Goal: Check status

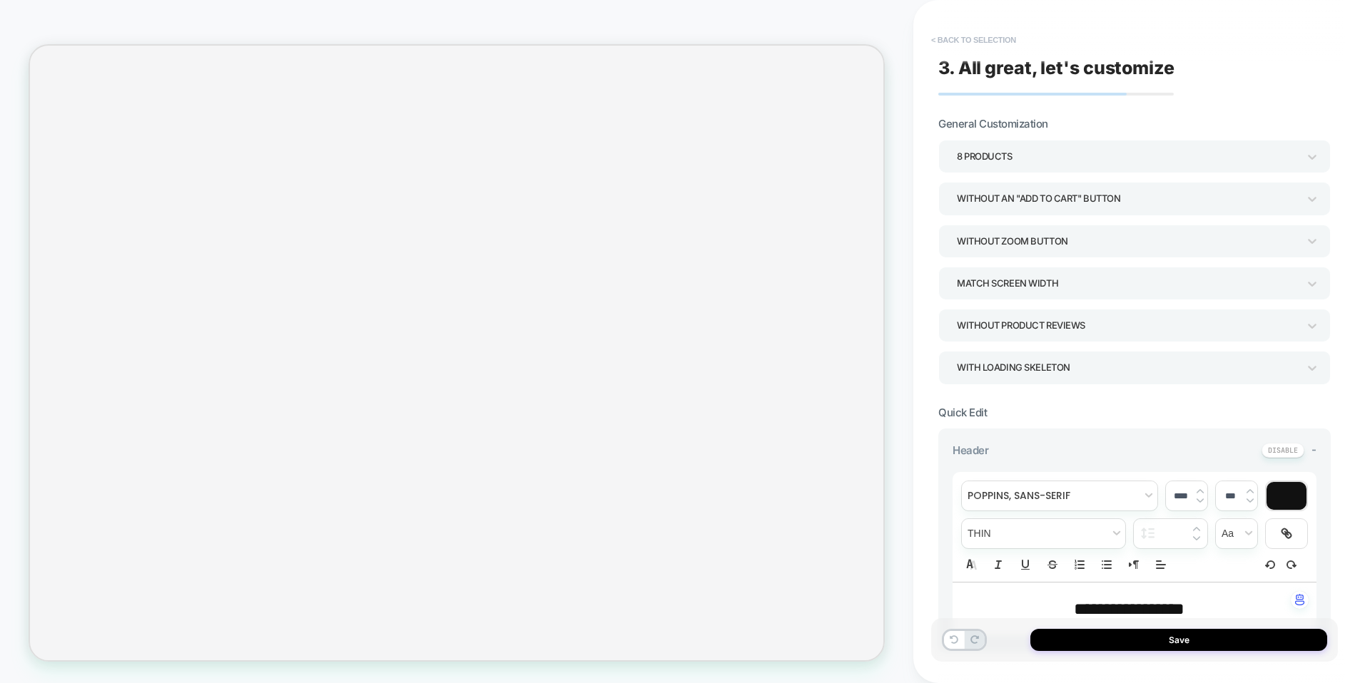
click at [1006, 34] on button "< Back to selection" at bounding box center [973, 40] width 99 height 23
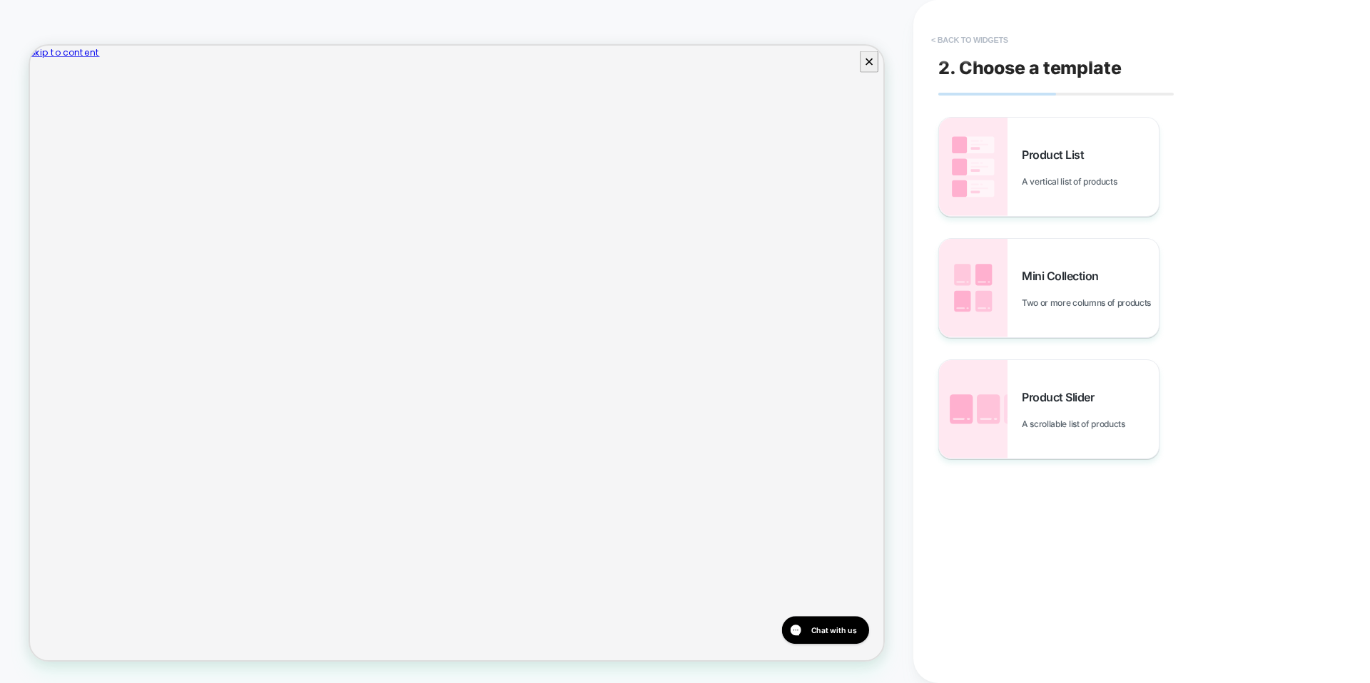
click at [985, 43] on button "< Back to widgets" at bounding box center [969, 40] width 91 height 23
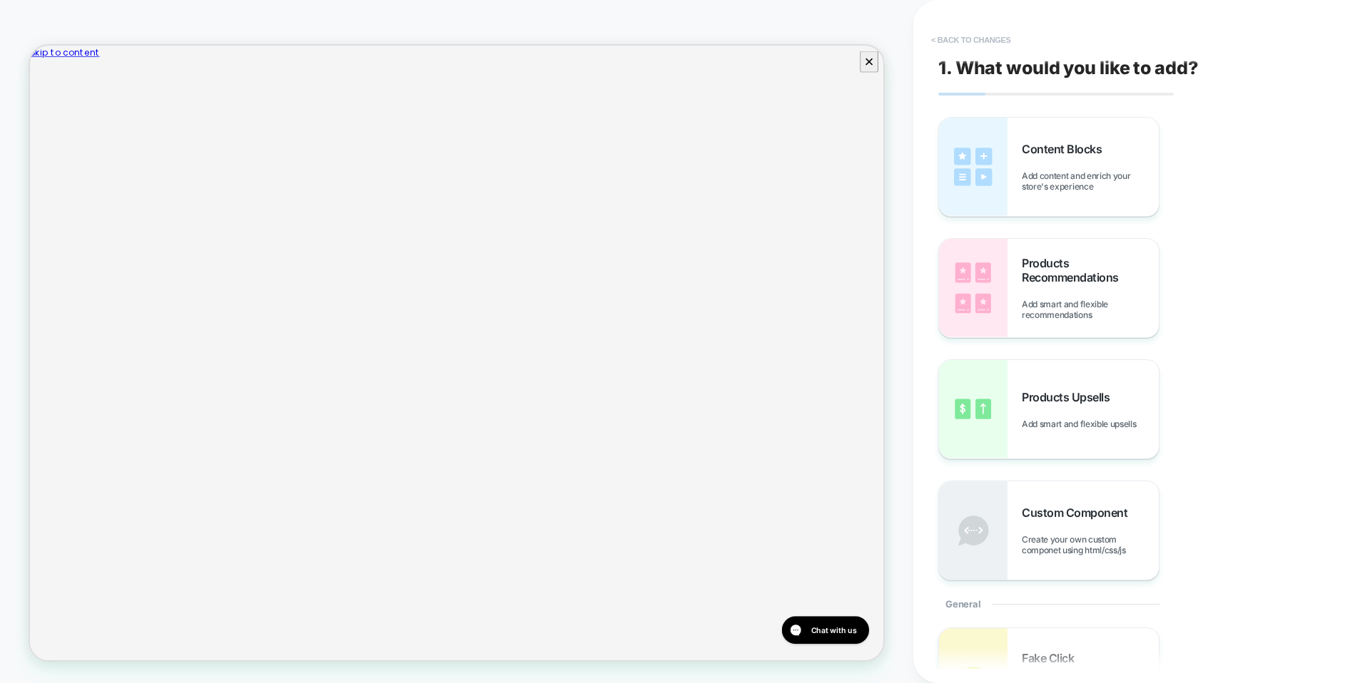
click at [985, 41] on button "< Back to changes" at bounding box center [971, 40] width 94 height 23
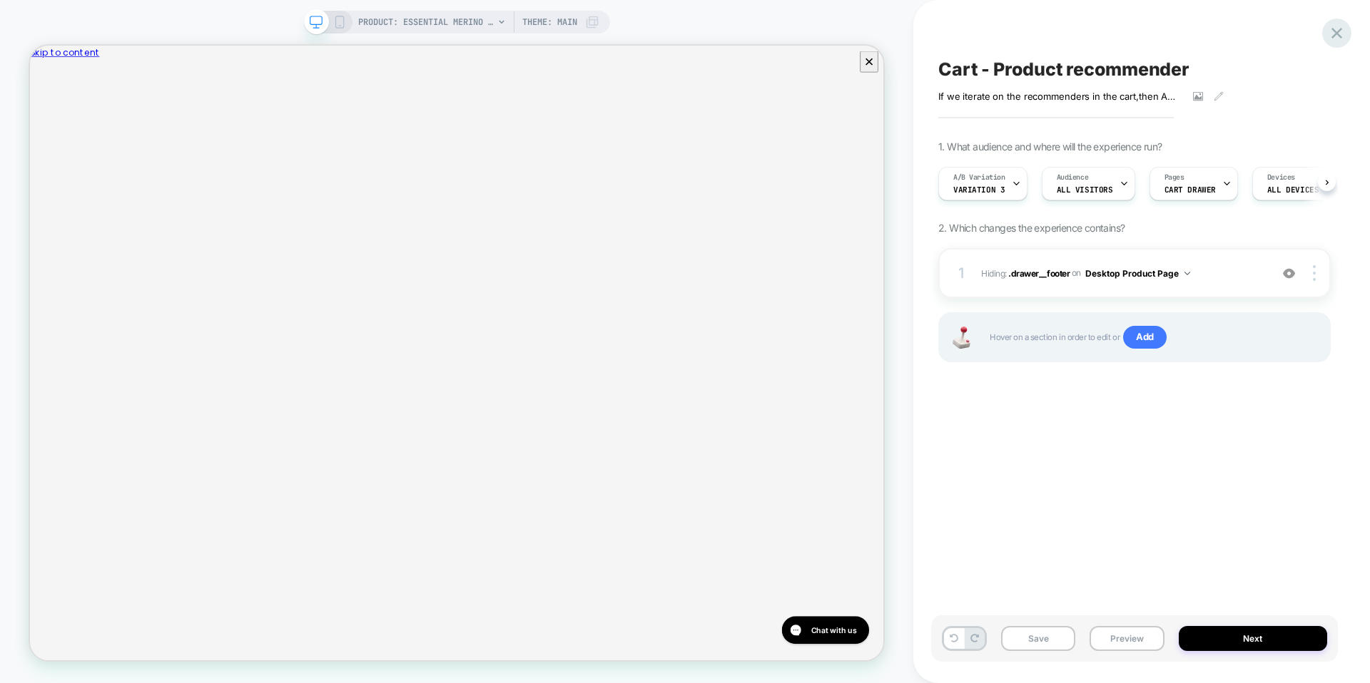
scroll to position [0, 1]
click at [1340, 34] on icon at bounding box center [1336, 33] width 19 height 19
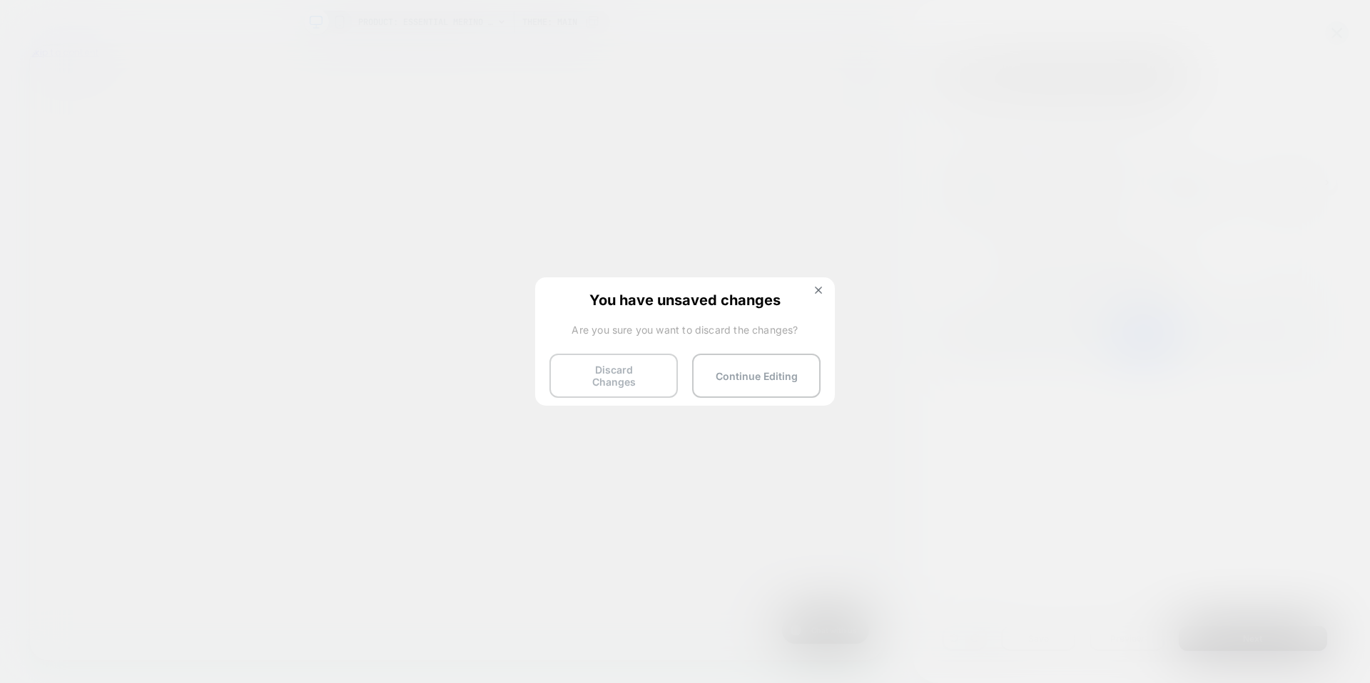
click at [632, 369] on button "Discard Changes" at bounding box center [613, 376] width 128 height 44
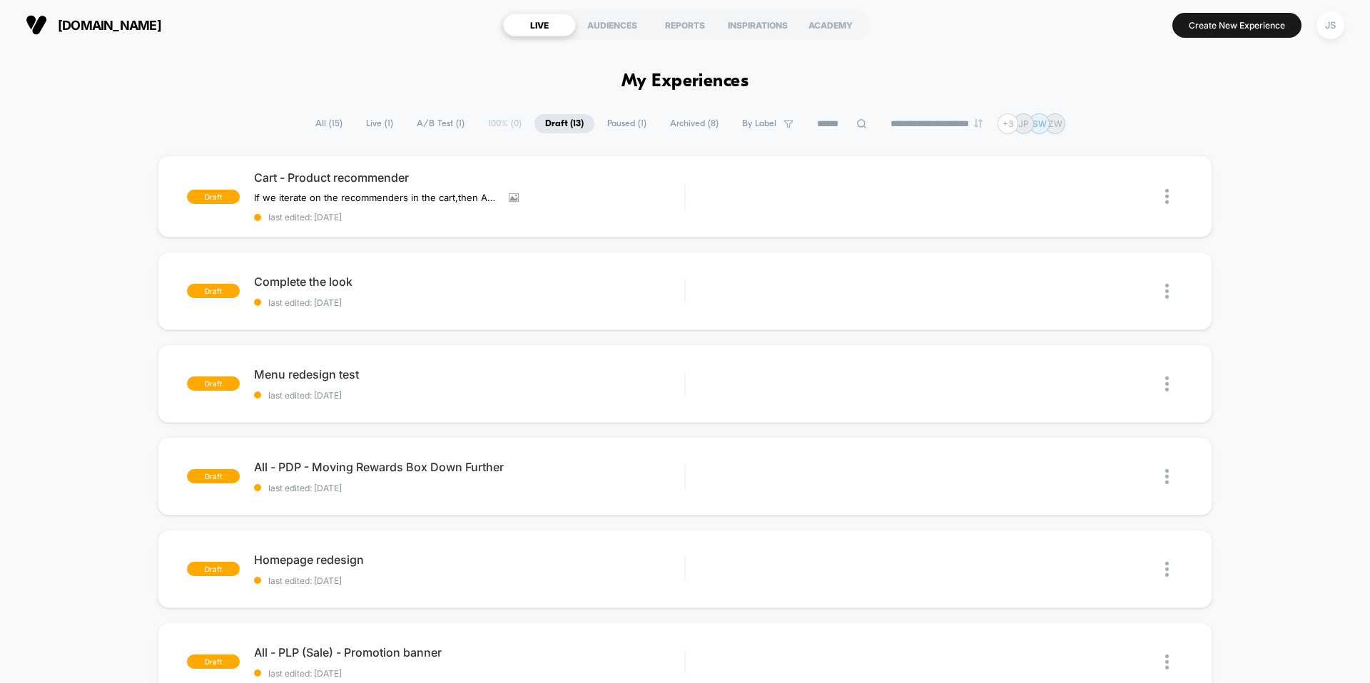
click at [376, 118] on span "Live ( 1 )" at bounding box center [379, 123] width 49 height 19
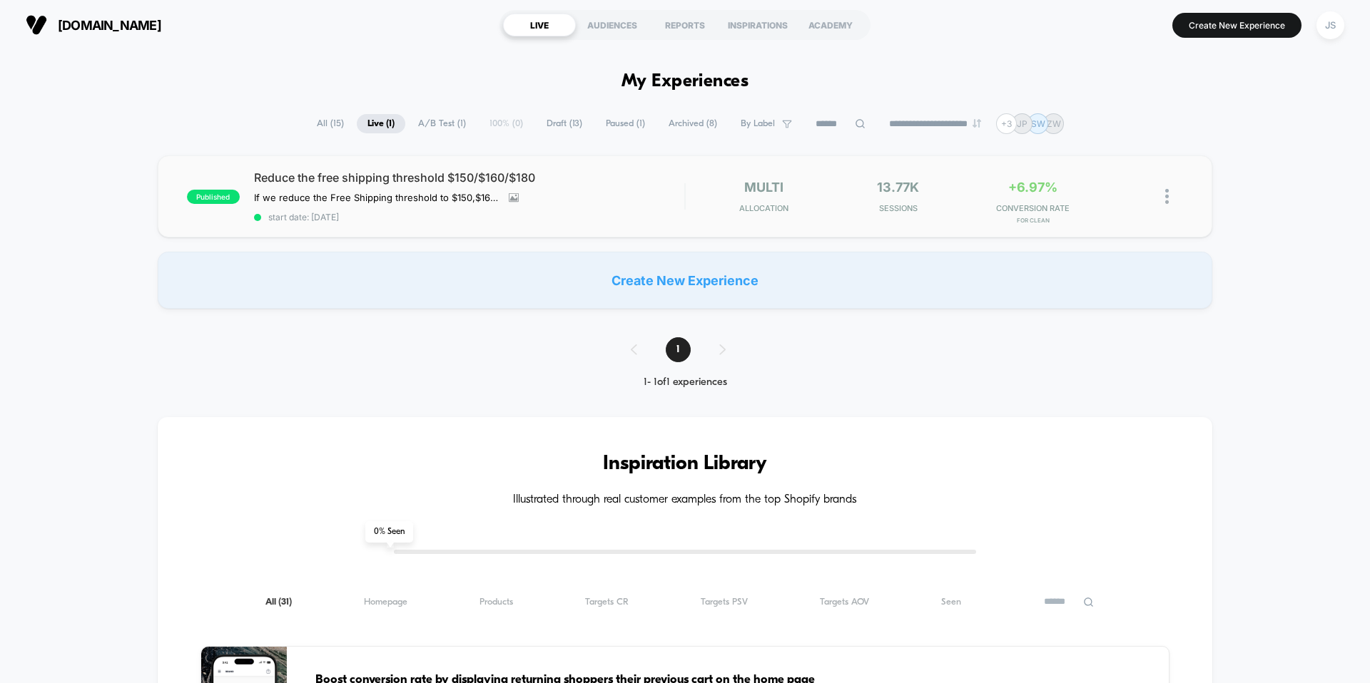
click at [402, 163] on div "published Reduce the free shipping threshold $150/$160/$180 If we reduce the Fr…" at bounding box center [685, 197] width 1054 height 82
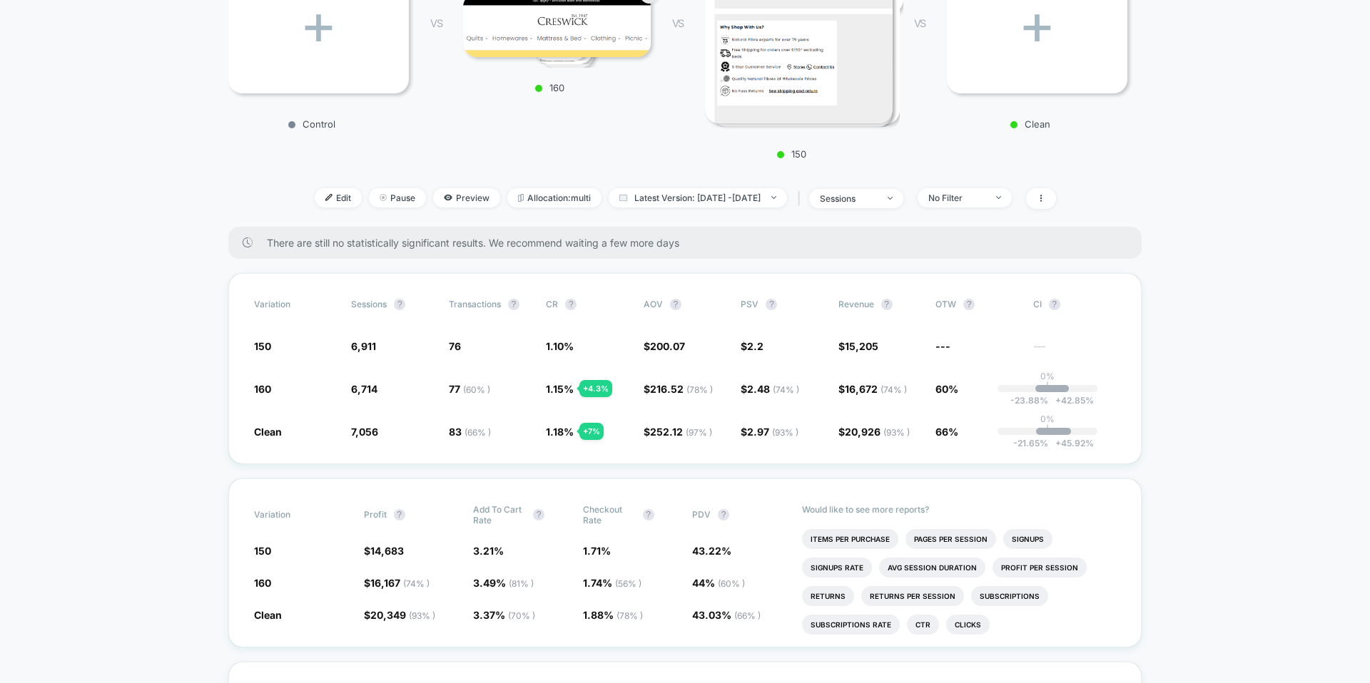
scroll to position [301, 0]
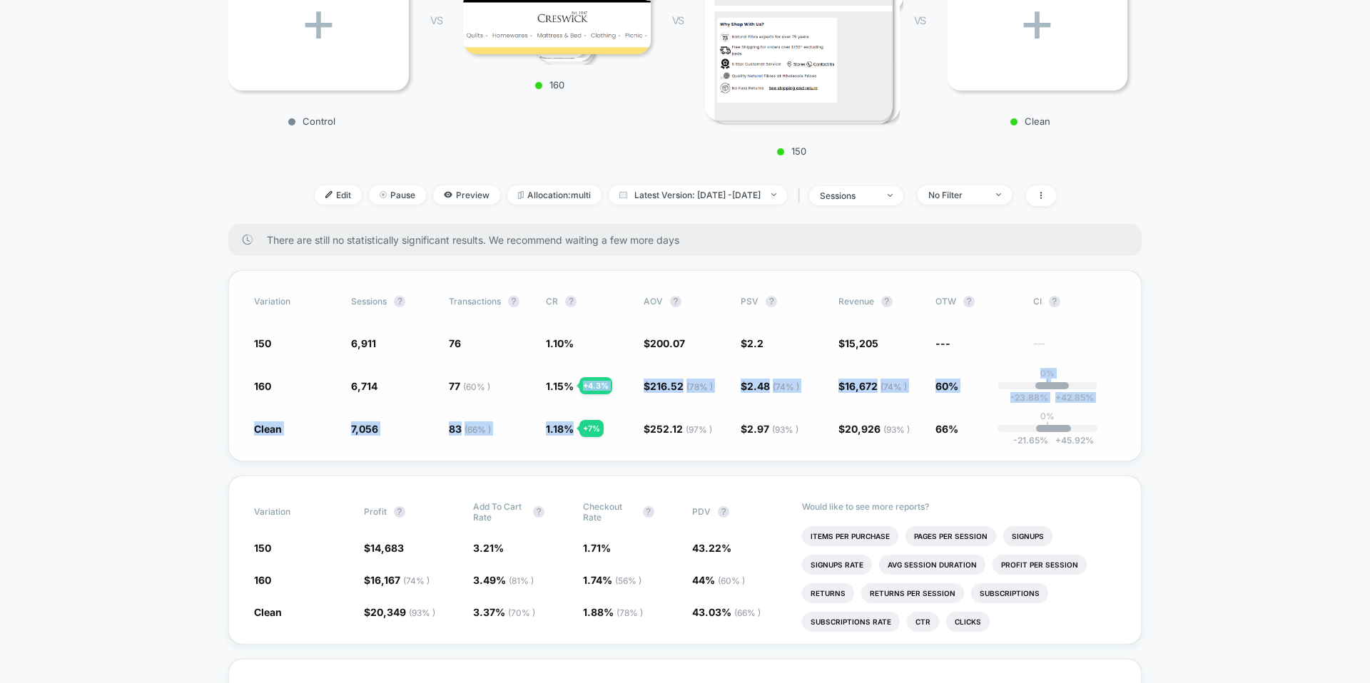
drag, startPoint x: 577, startPoint y: 385, endPoint x: 606, endPoint y: 432, distance: 55.1
click at [606, 434] on div "Variation Sessions ? Transactions ? CR ? AOV ? PSV ? Revenue ? OTW ? CI ? 150 6…" at bounding box center [684, 365] width 913 height 191
click at [606, 432] on span "1.18 % + 7 %" at bounding box center [587, 429] width 83 height 14
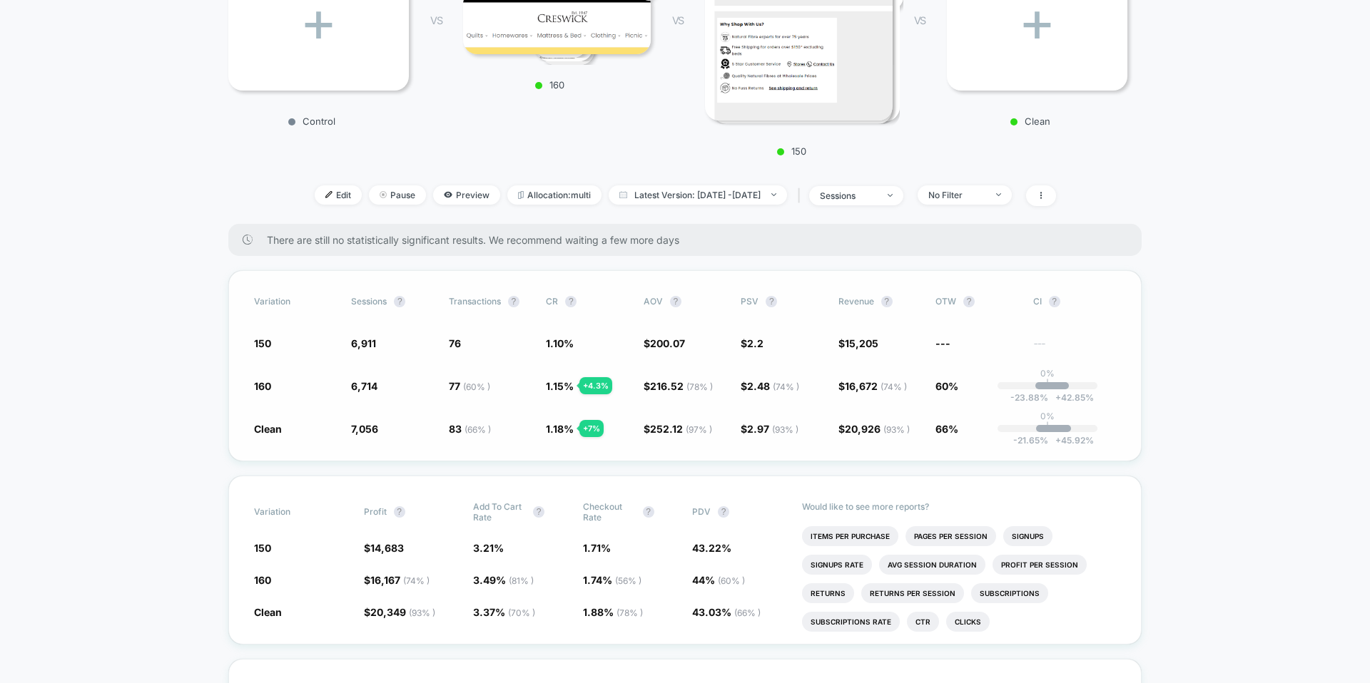
click at [606, 432] on span "1.18 % + 7 %" at bounding box center [587, 429] width 83 height 14
click at [656, 190] on span "Latest Version: [DATE] - [DATE]" at bounding box center [697, 194] width 178 height 19
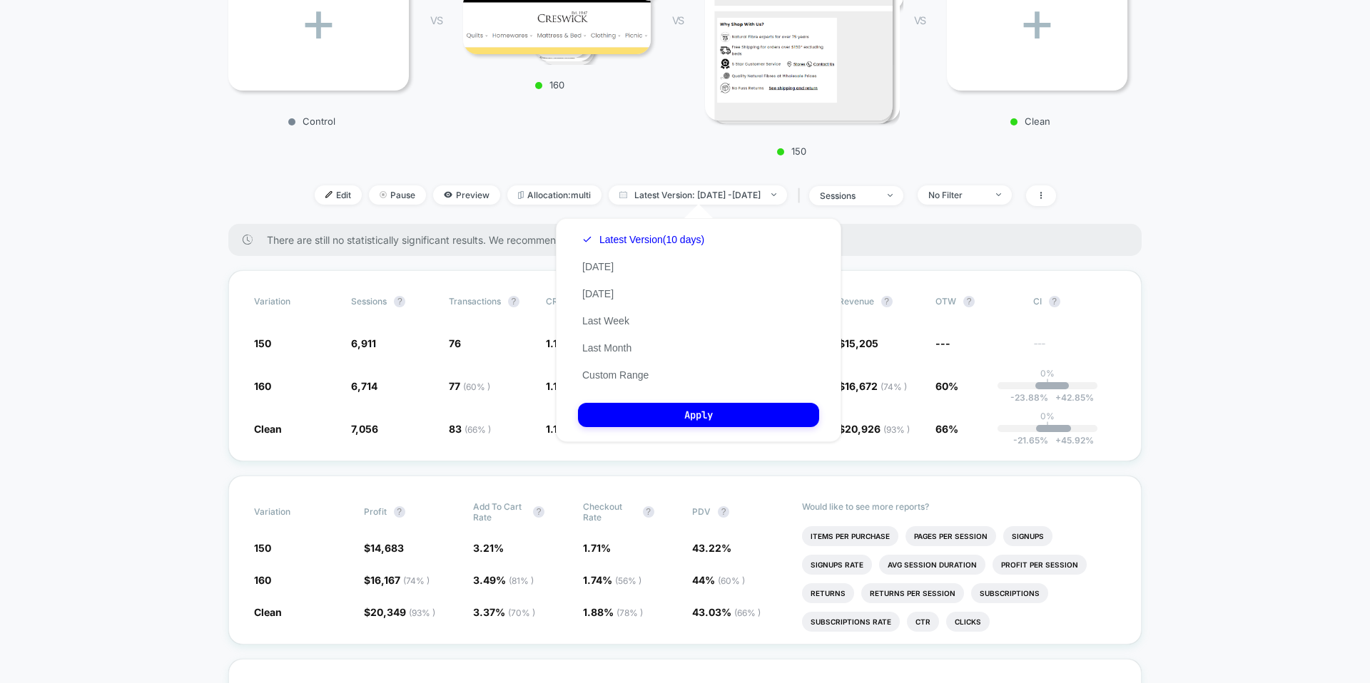
click at [656, 160] on div "+ Control VS 4 160 VS 4 150 VS + Clean" at bounding box center [677, 36] width 913 height 256
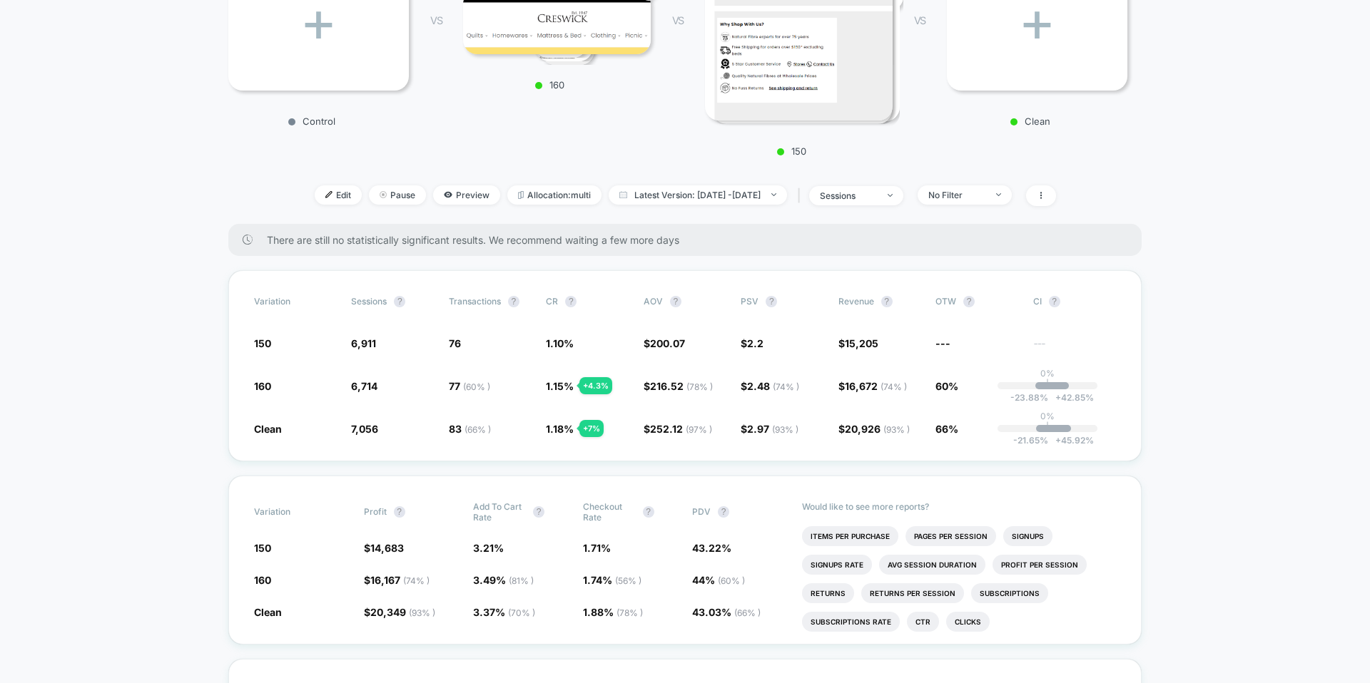
click at [653, 160] on div "+ Control VS 4 160 VS 4 150 VS + Clean" at bounding box center [677, 36] width 913 height 256
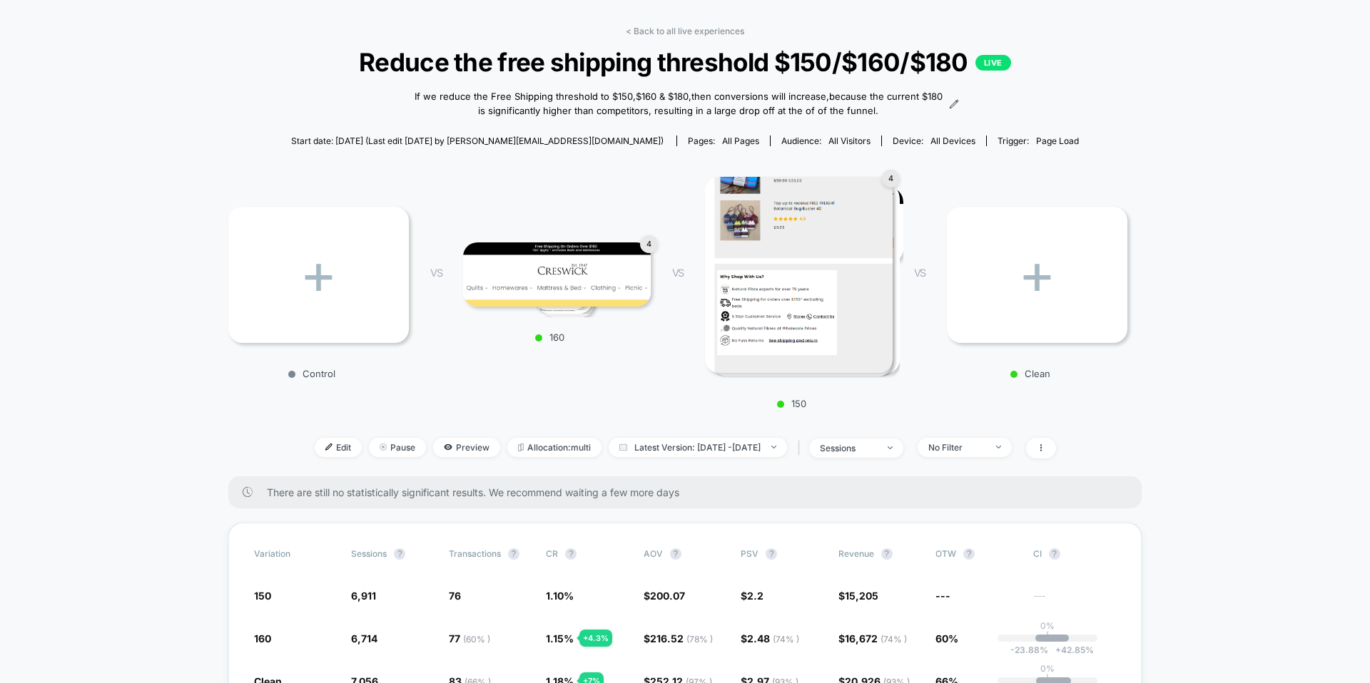
scroll to position [0, 0]
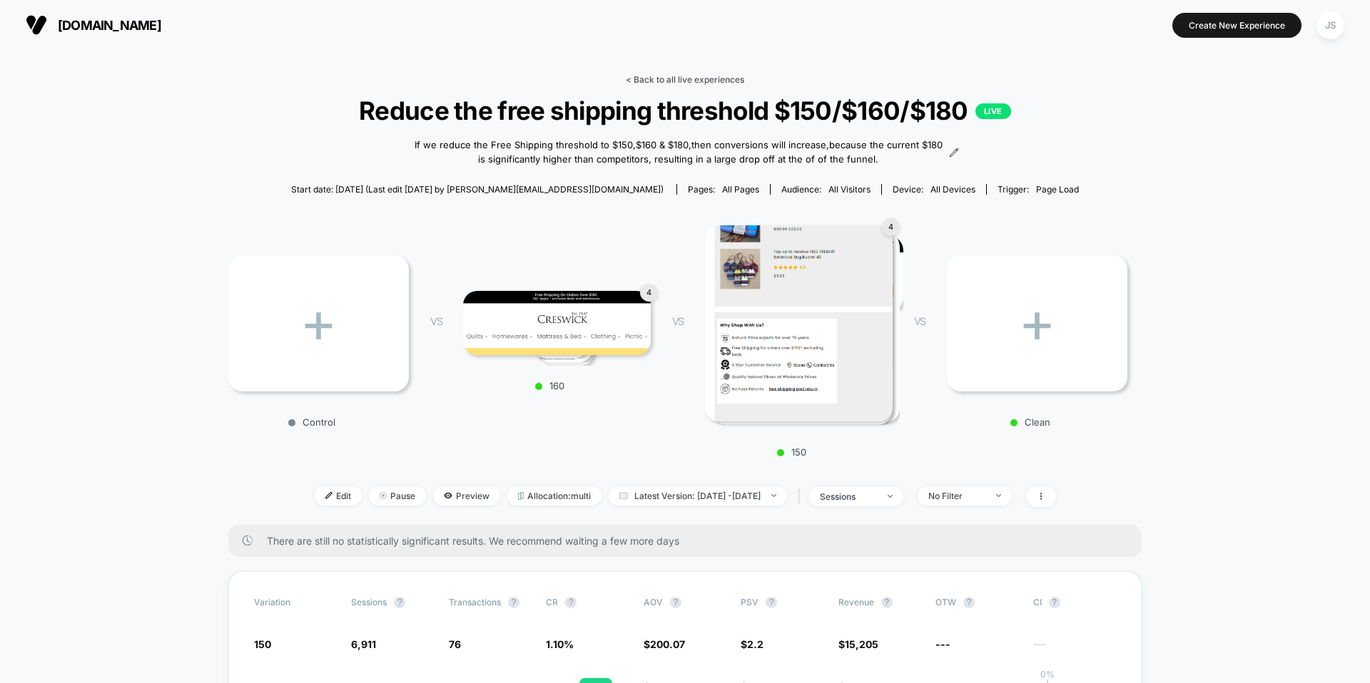
click at [668, 75] on link "< Back to all live experiences" at bounding box center [685, 79] width 118 height 11
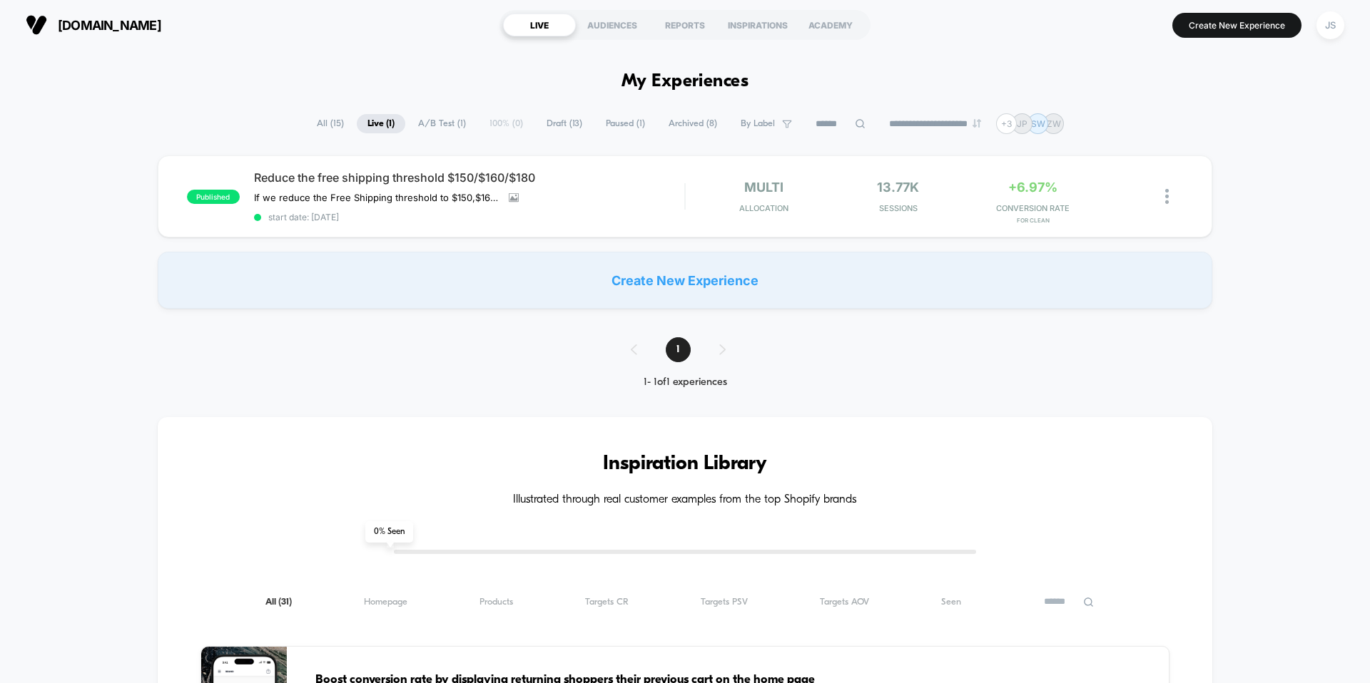
click at [1242, 211] on div "published Reduce the free shipping threshold $150/$160/$180 If we reduce the Fr…" at bounding box center [685, 232] width 1370 height 153
click at [1325, 31] on div "JS" at bounding box center [1330, 25] width 28 height 28
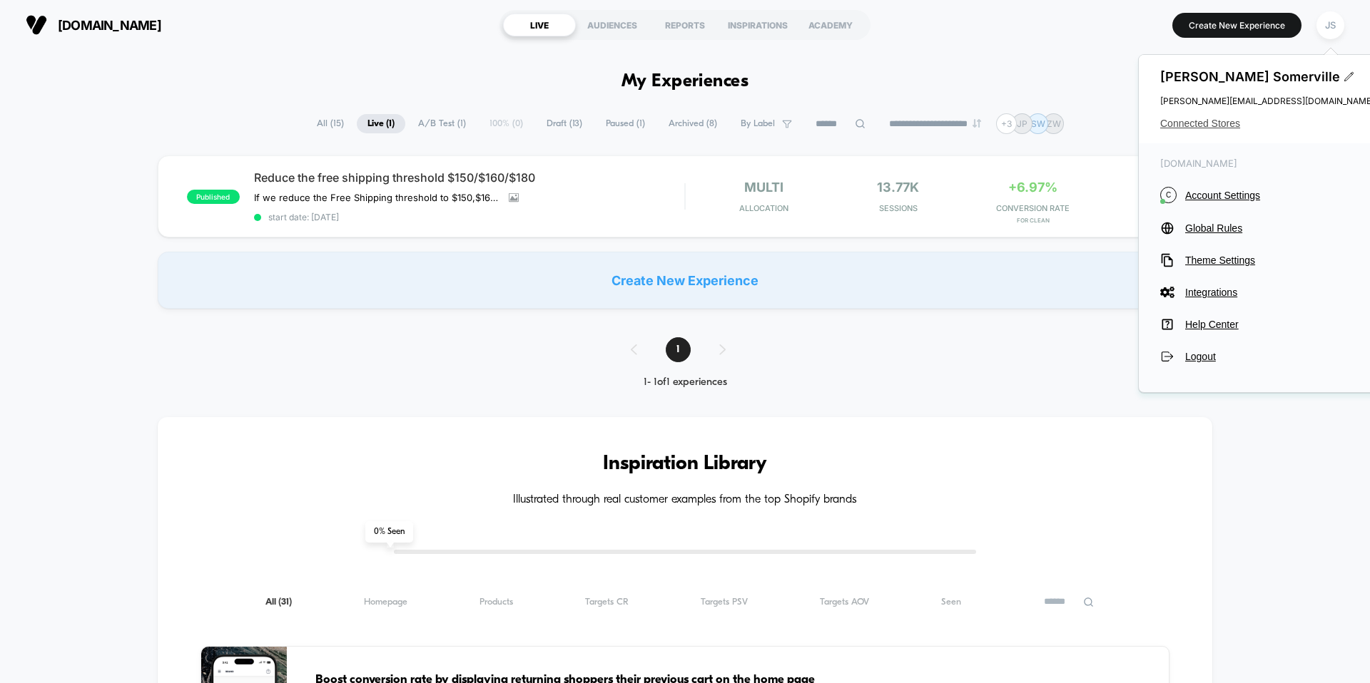
click at [1228, 118] on span "Connected Stores" at bounding box center [1267, 123] width 214 height 11
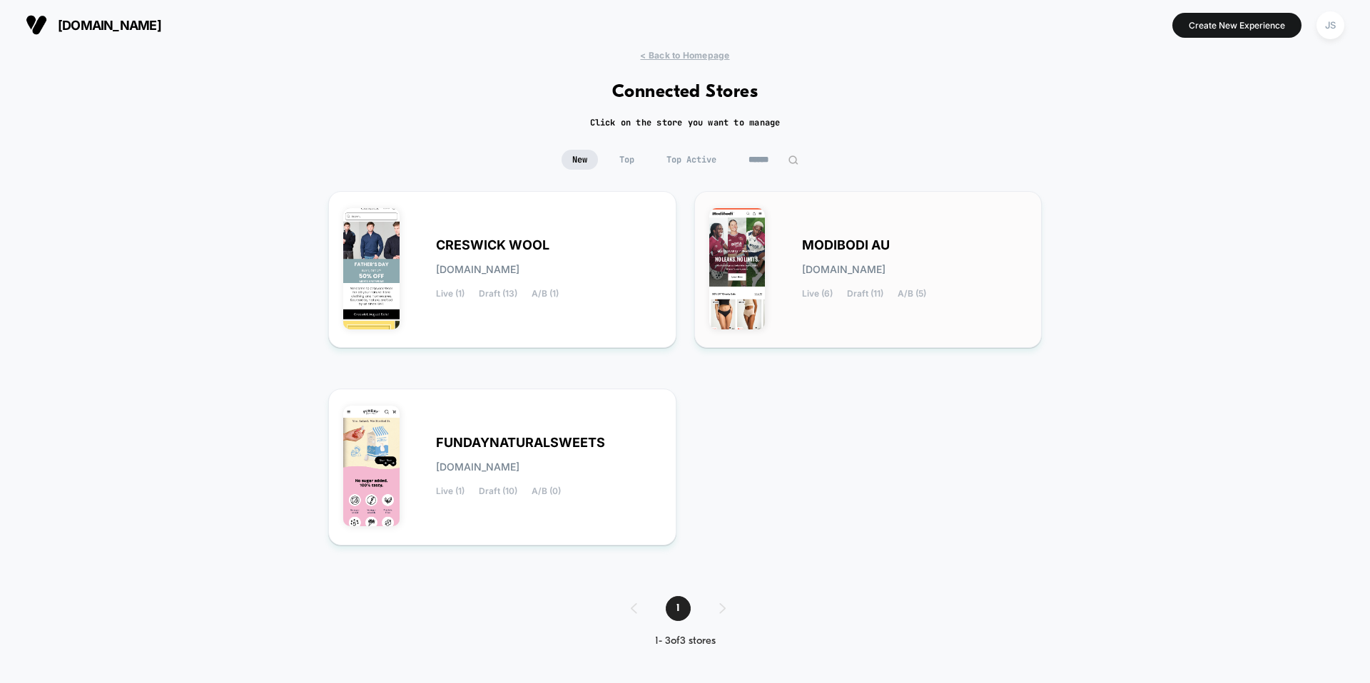
click at [853, 246] on span "MODIBODI AU" at bounding box center [846, 245] width 88 height 10
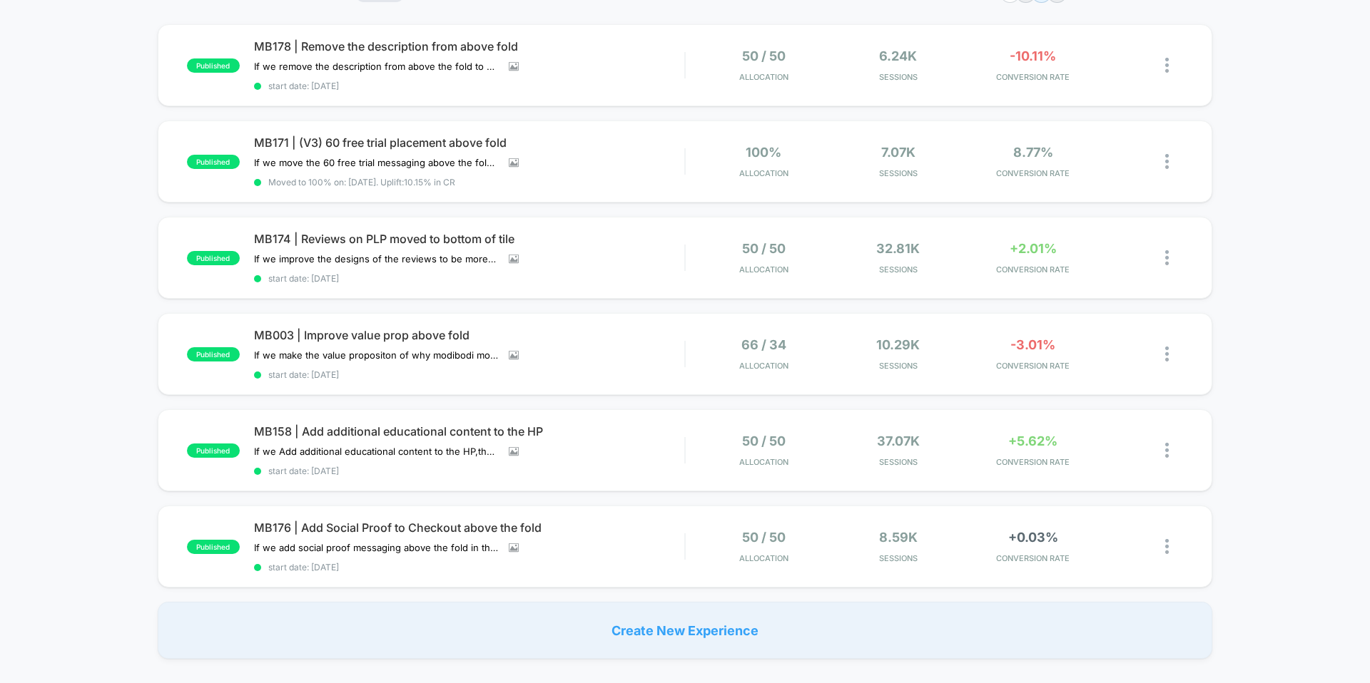
scroll to position [129, 0]
click at [446, 334] on span "MB003 | Improve value prop above fold" at bounding box center [469, 337] width 430 height 14
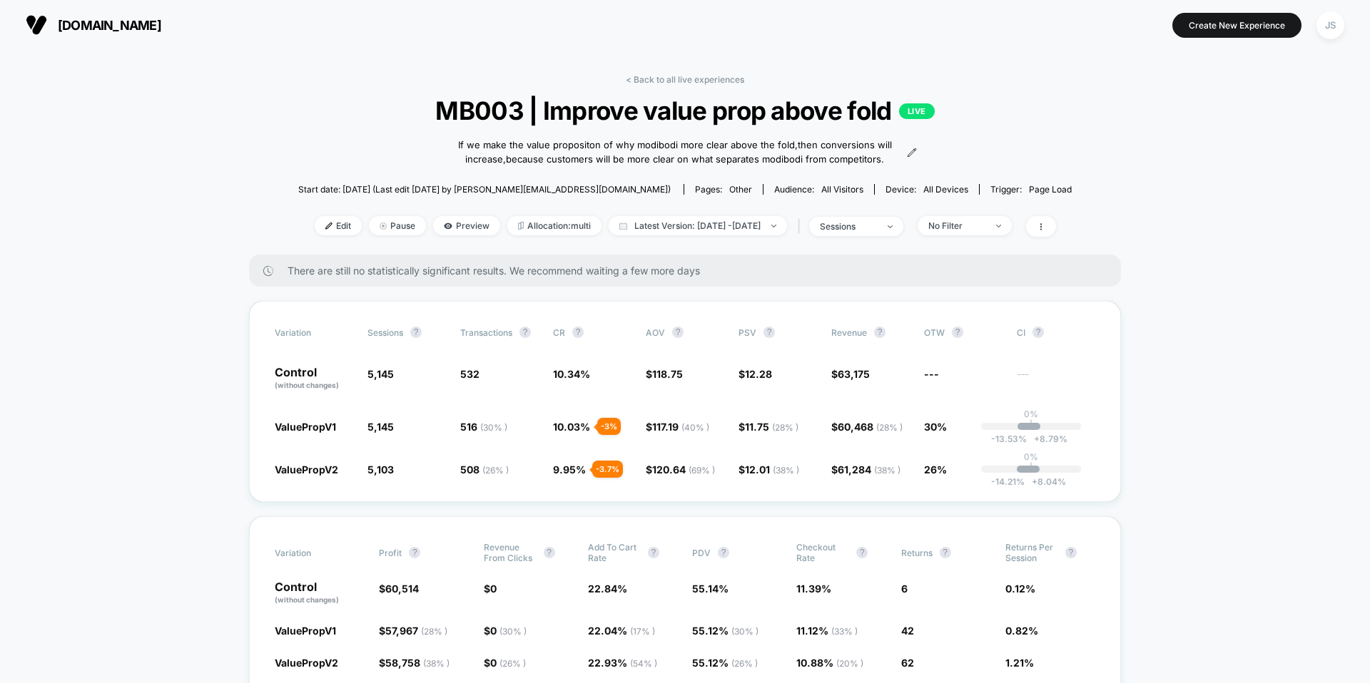
scroll to position [22, 0]
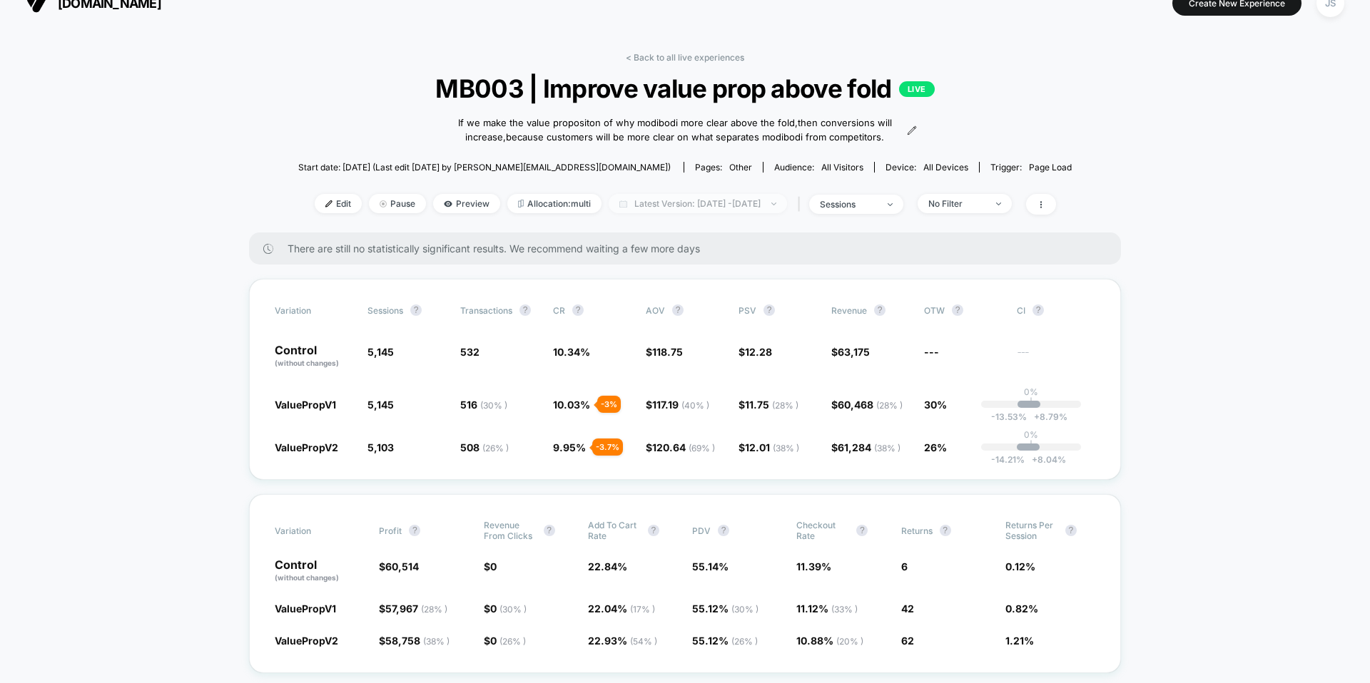
click at [677, 205] on span "Latest Version: [DATE] - [DATE]" at bounding box center [697, 203] width 178 height 19
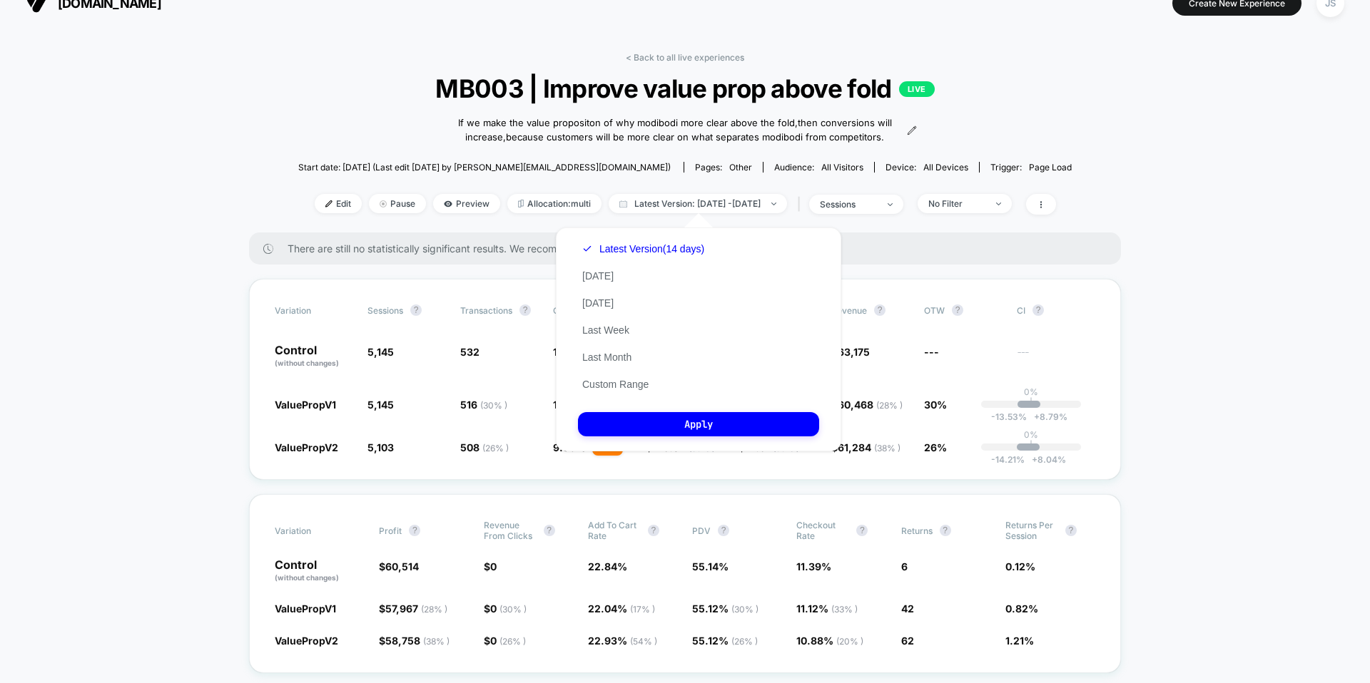
click at [870, 245] on span "There are still no statistically significant results. We recommend waiting a fe…" at bounding box center [689, 249] width 805 height 12
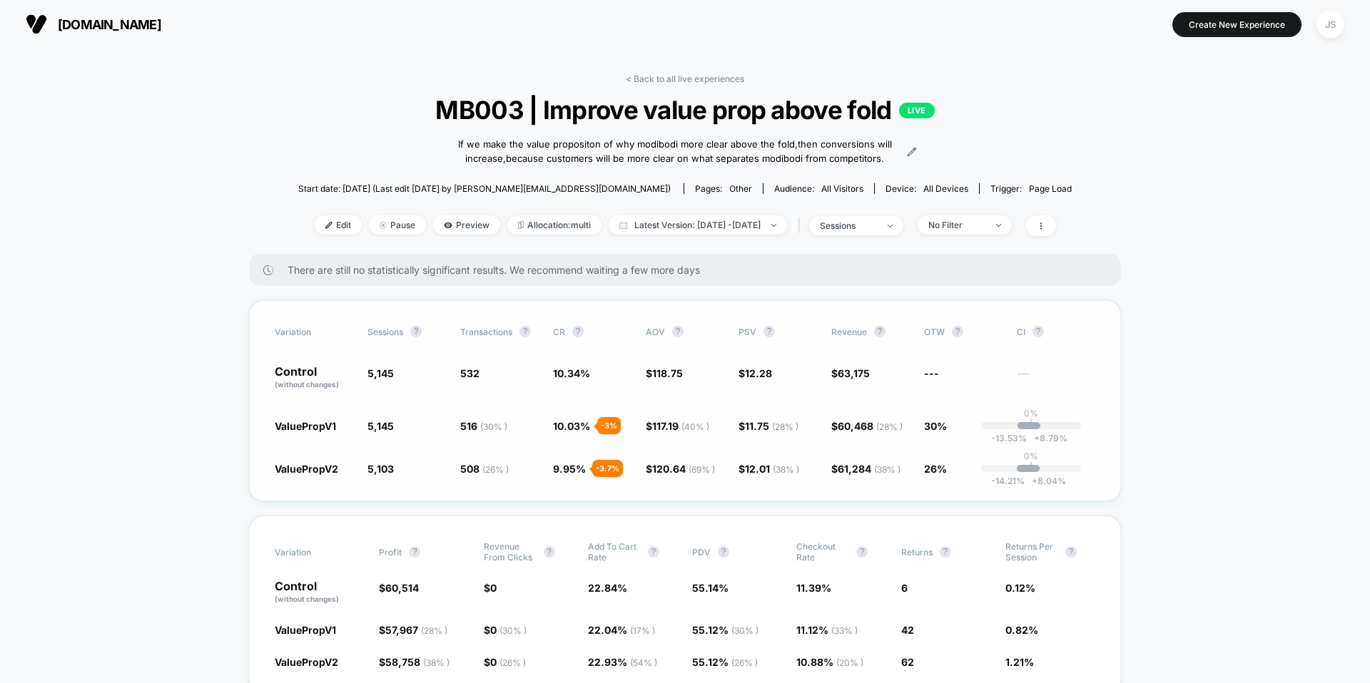
scroll to position [0, 0]
click at [702, 82] on link "< Back to all live experiences" at bounding box center [685, 79] width 118 height 11
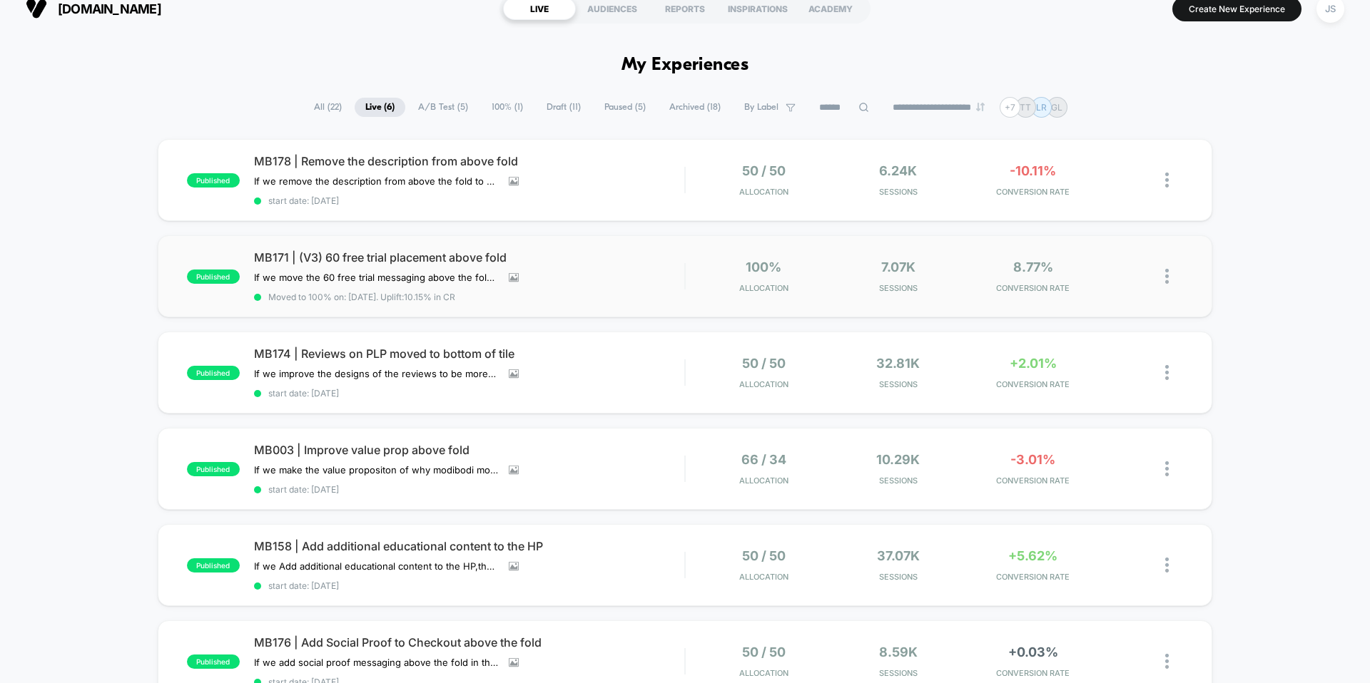
scroll to position [20, 0]
